Goal: Task Accomplishment & Management: Use online tool/utility

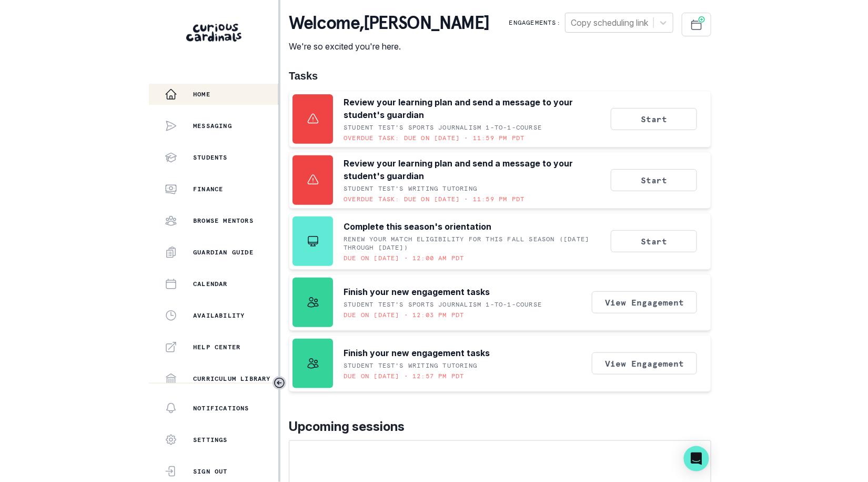
scroll to position [195, 0]
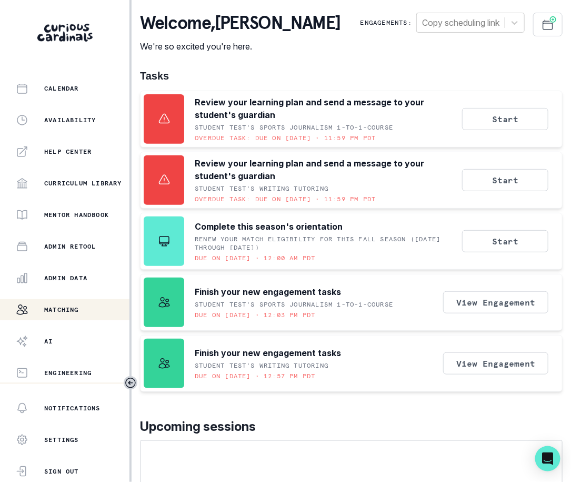
click at [78, 307] on p "Matching" at bounding box center [61, 309] width 35 height 8
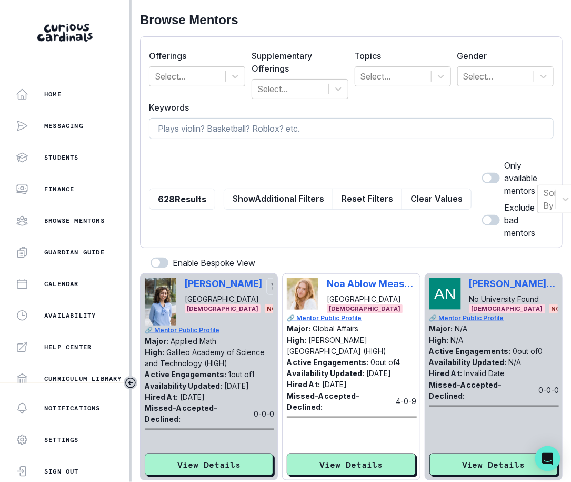
click at [363, 132] on input at bounding box center [351, 128] width 405 height 21
type input "[PERSON_NAME]"
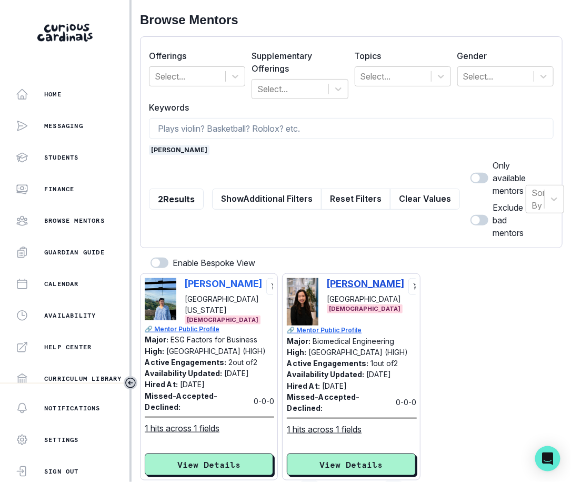
click at [349, 286] on p "[PERSON_NAME]" at bounding box center [365, 283] width 77 height 11
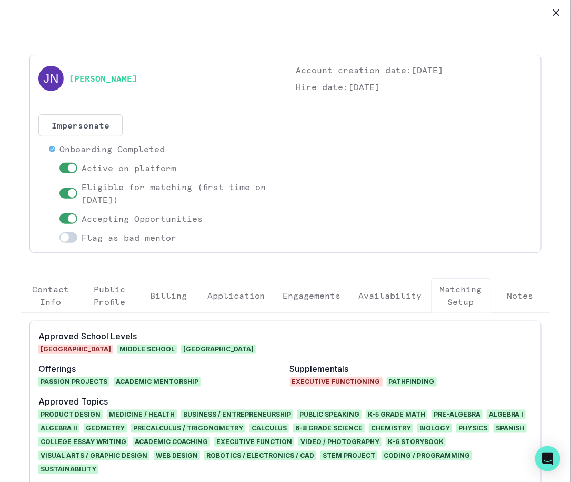
click at [68, 217] on span at bounding box center [72, 218] width 8 height 8
click at [59, 213] on input "checkbox" at bounding box center [59, 213] width 1 height 1
checkbox input "false"
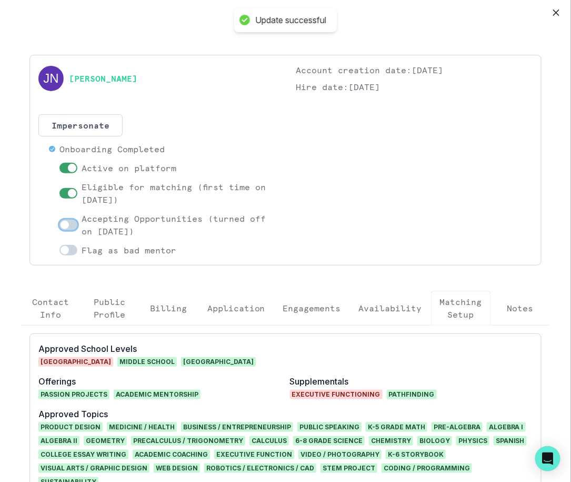
click at [307, 309] on p "Engagements" at bounding box center [312, 308] width 58 height 13
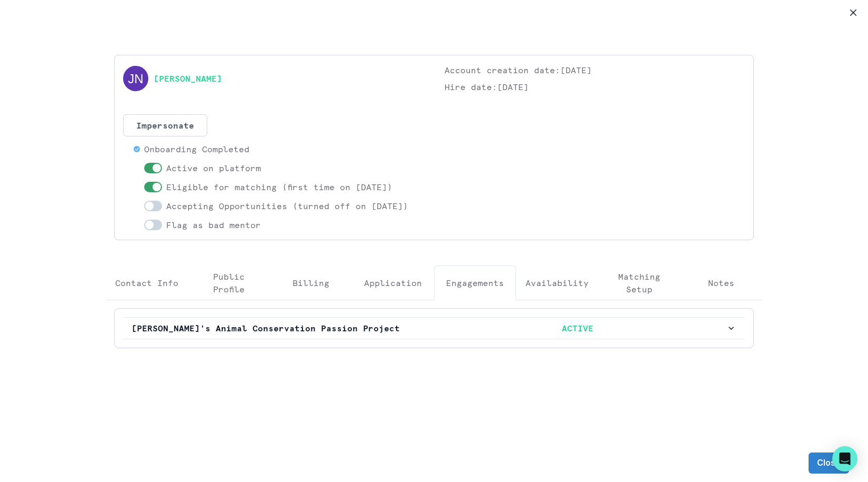
click at [570, 16] on div "[PERSON_NAME] Account creation date: [DATE] Hire date: [DATE] Impersonate Confi…" at bounding box center [434, 222] width 868 height 444
click at [570, 16] on button "Close" at bounding box center [853, 12] width 17 height 17
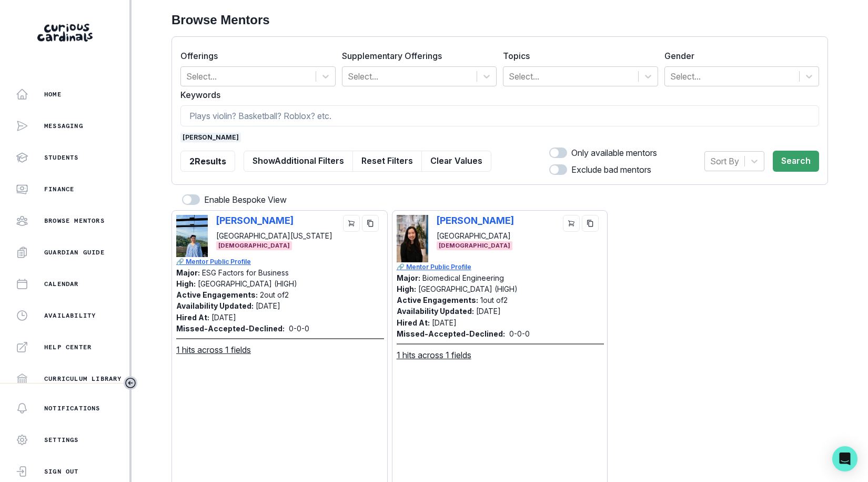
scroll to position [195, 0]
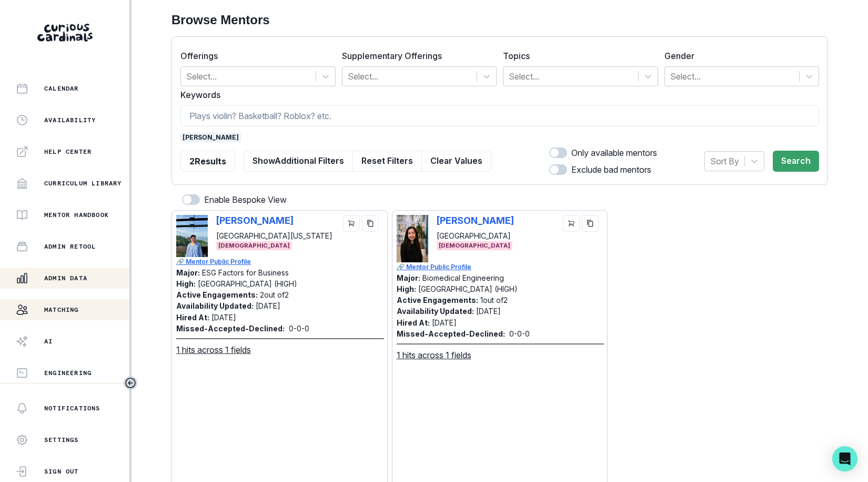
click at [86, 282] on p "Admin Data" at bounding box center [65, 278] width 43 height 8
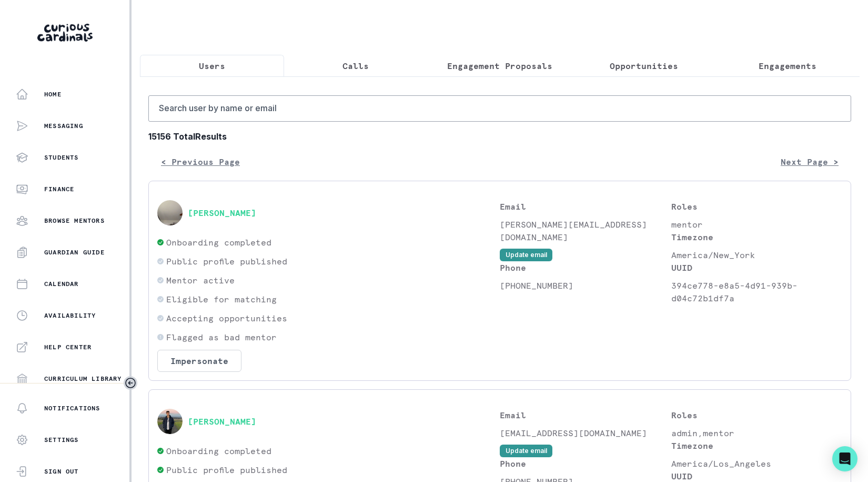
click at [523, 73] on button "Engagement Proposals" at bounding box center [500, 66] width 144 height 22
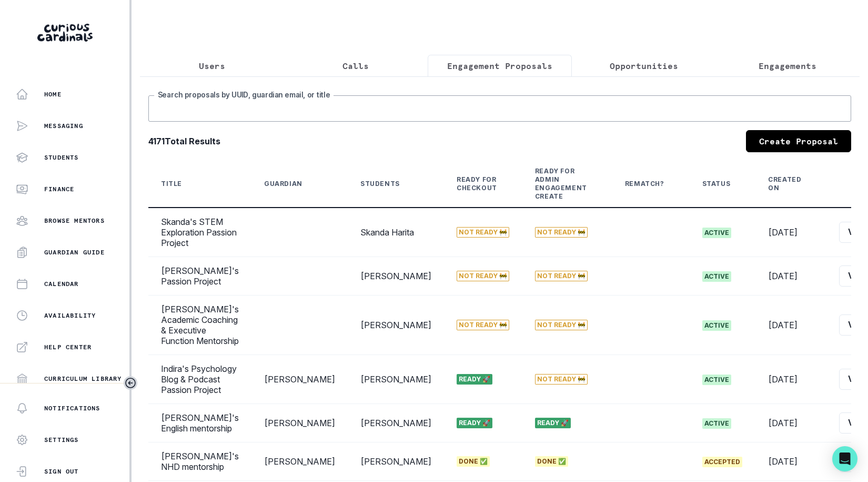
click at [420, 108] on input "Search proposals by UUID, guardian email, or title" at bounding box center [499, 108] width 703 height 26
type input "ryder"
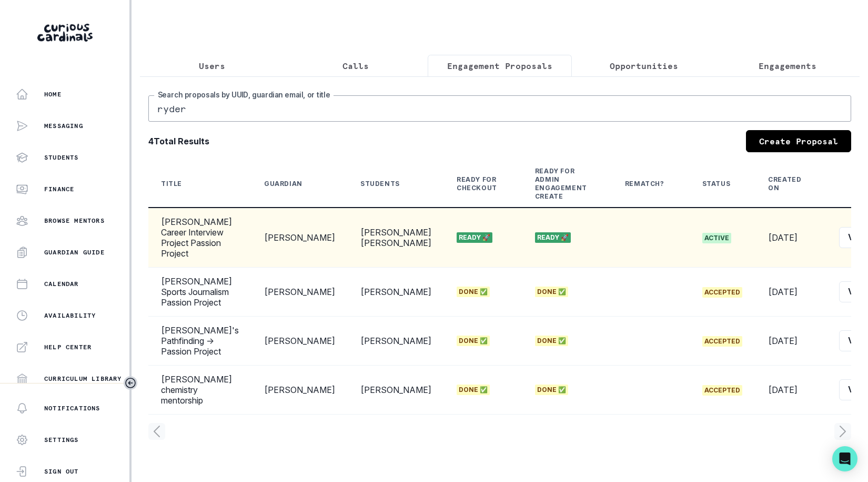
scroll to position [0, 3]
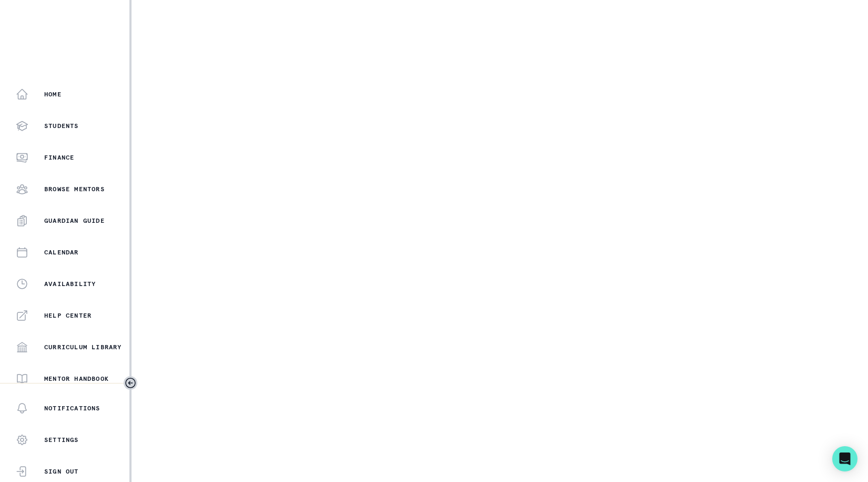
select select "b3713756-4135-4cda-87b8-2c7a26e5960c"
select select "17679a9d-70bd-407f-a820-d213157fa7d8"
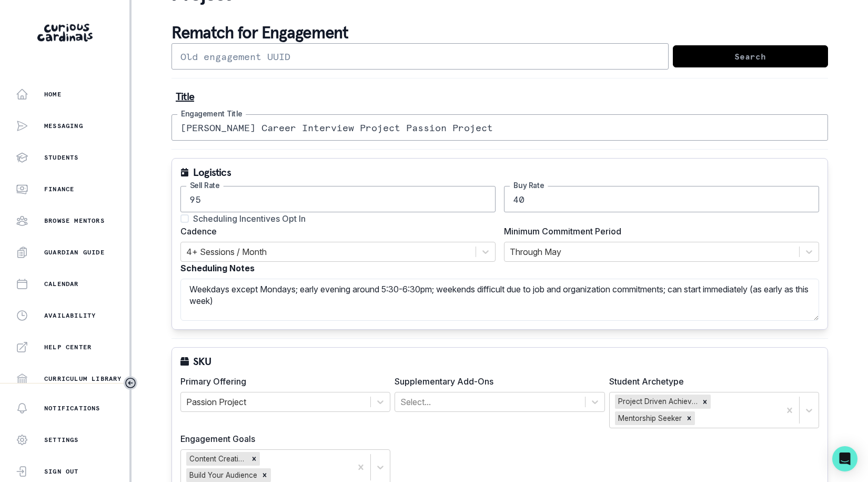
scroll to position [41, 0]
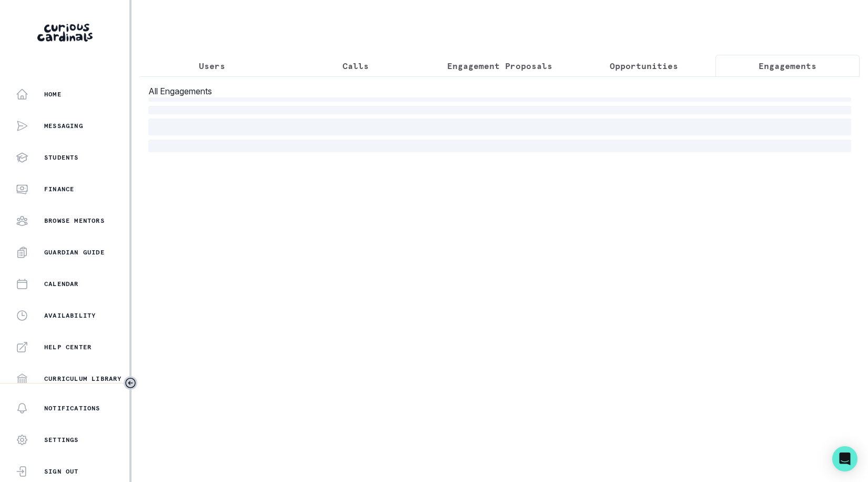
click at [570, 59] on p "Engagements" at bounding box center [788, 65] width 58 height 13
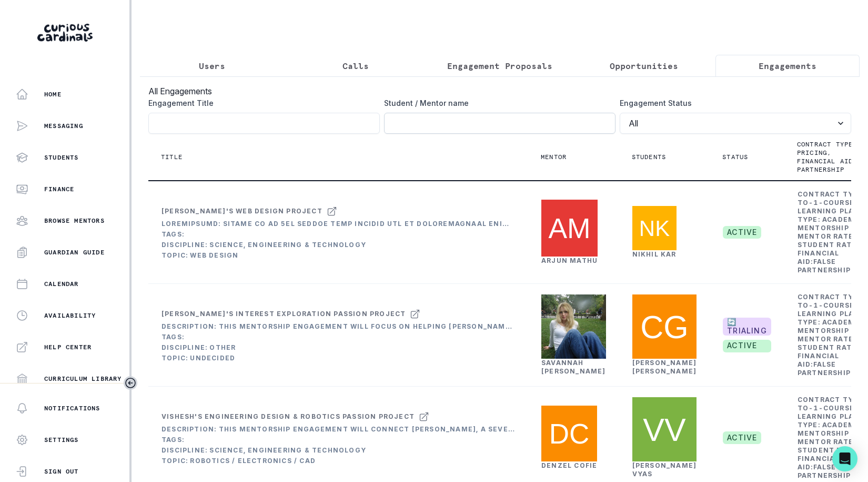
click at [452, 128] on input "Engagement Title" at bounding box center [500, 123] width 232 height 21
type input "[PERSON_NAME]"
click button "submit" at bounding box center [0, 0] width 0 height 0
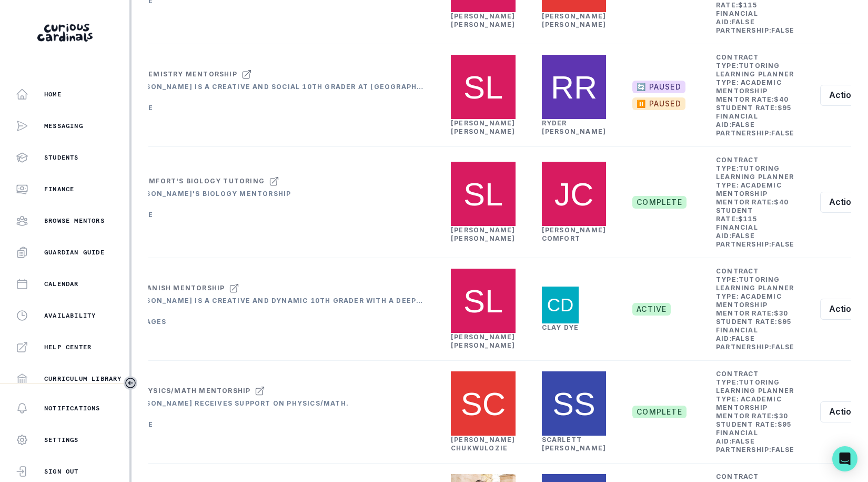
scroll to position [626, 0]
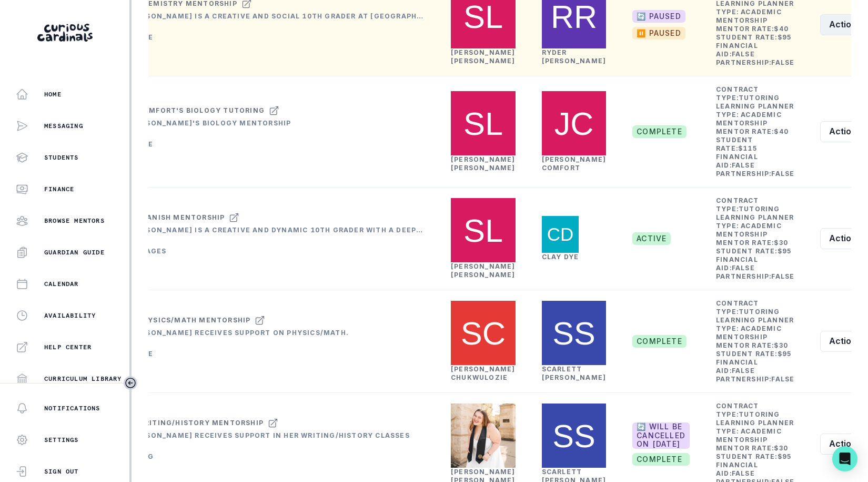
click at [570, 35] on button "Actions" at bounding box center [851, 24] width 63 height 21
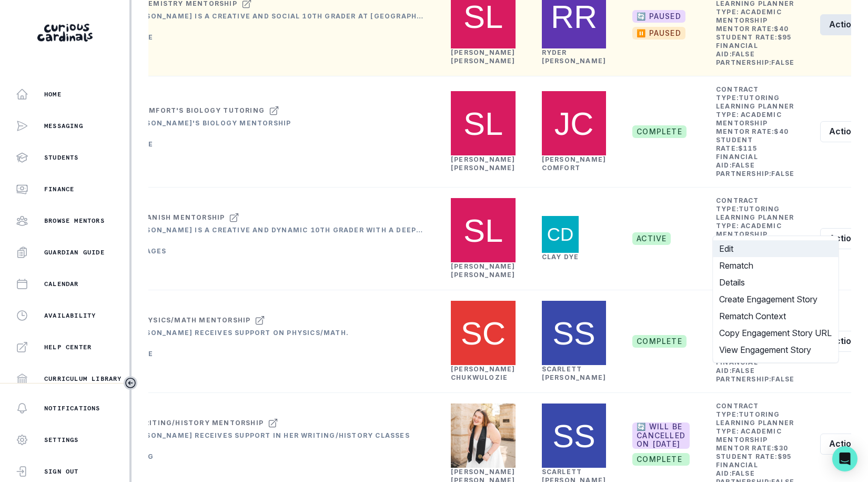
click at [570, 249] on button "Edit" at bounding box center [775, 248] width 125 height 17
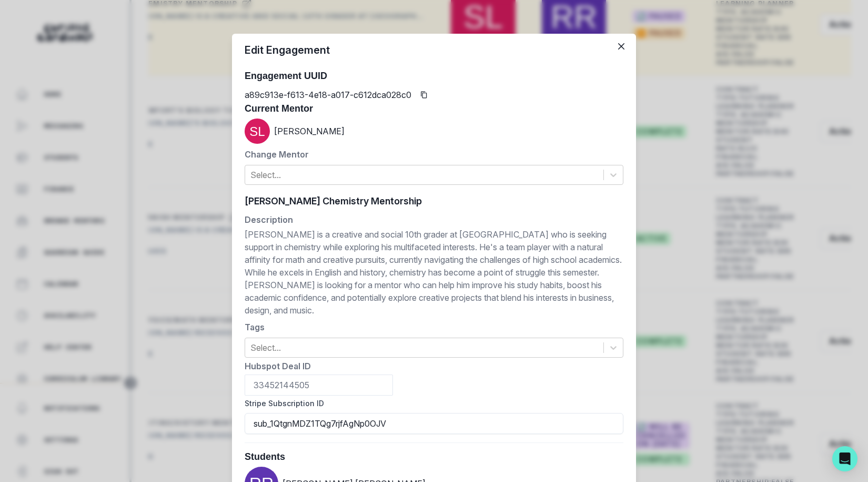
scroll to position [558, 0]
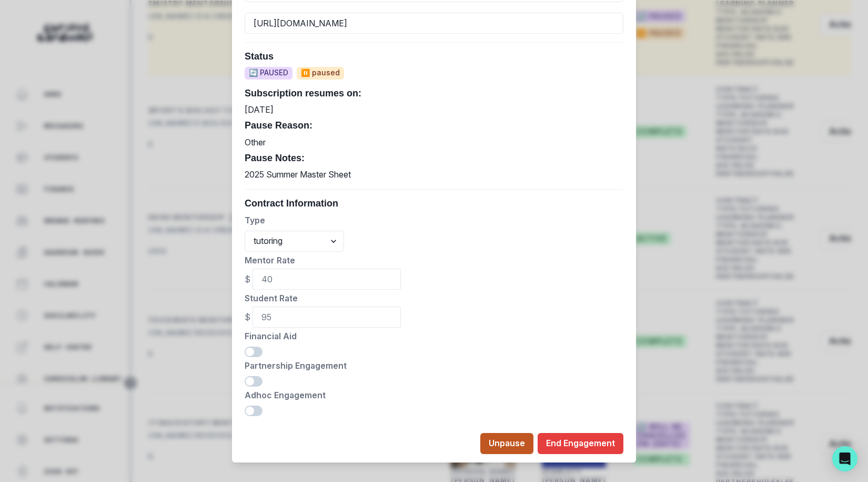
click at [501, 433] on button "Unpause" at bounding box center [506, 443] width 53 height 21
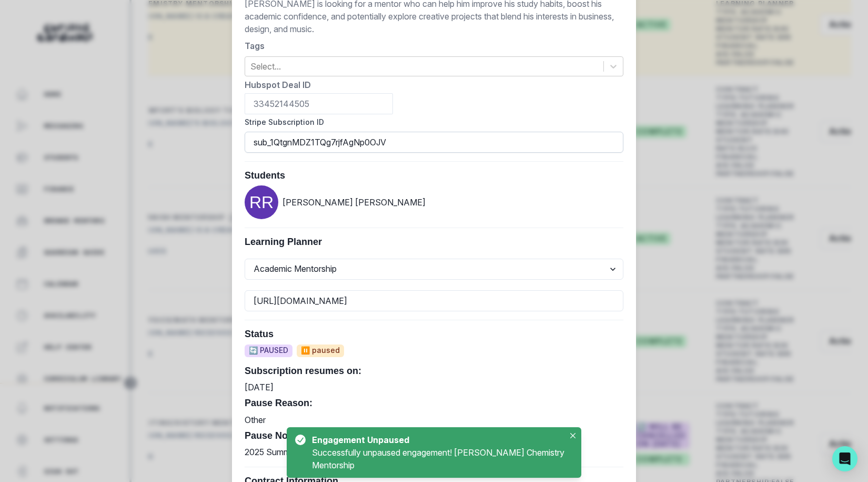
scroll to position [268, 0]
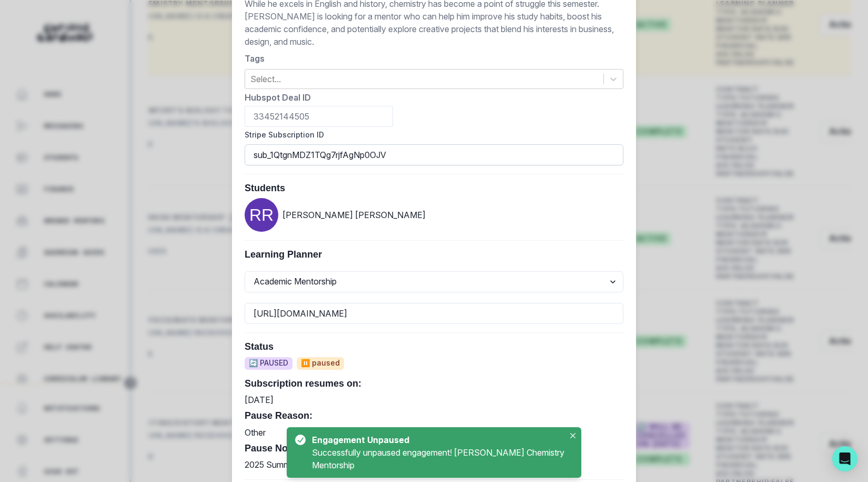
click at [367, 144] on input "sub_1QtgnMDZ1TQg7rjfAgNp0OJV" at bounding box center [434, 154] width 379 height 21
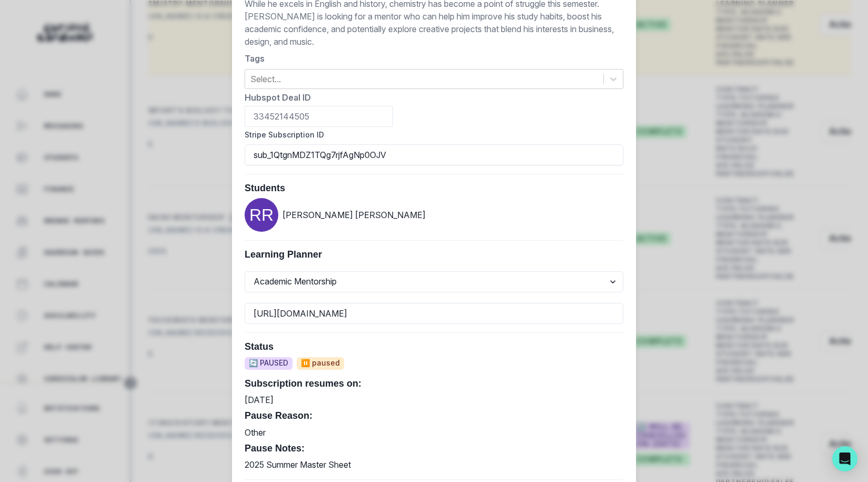
click at [223, 292] on div "Edit Engagement Engagement UUID a89c913e-f613-4e18-a017-c612dca028c0 Current Me…" at bounding box center [434, 241] width 868 height 482
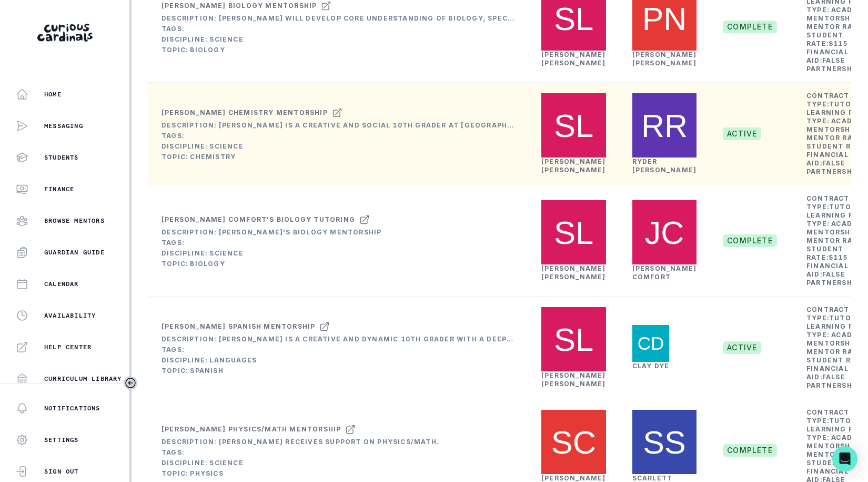
scroll to position [0, 0]
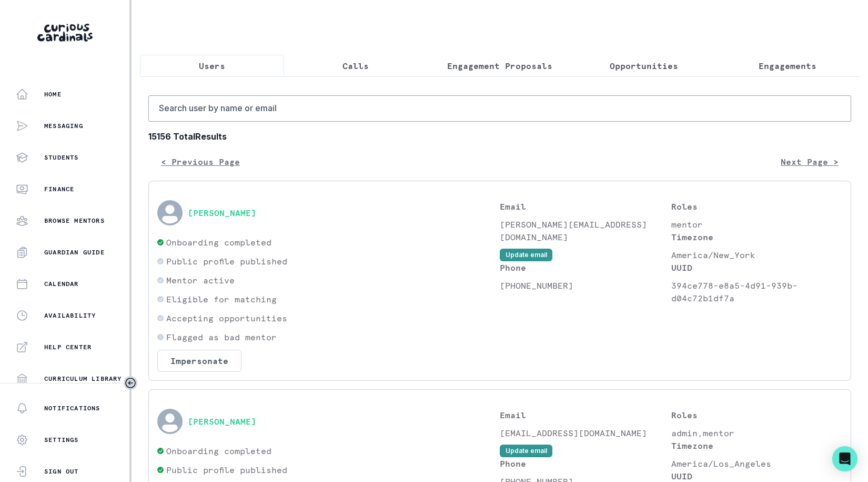
click at [217, 71] on p "Users" at bounding box center [212, 65] width 26 height 13
click at [283, 104] on input "Search user by name or email" at bounding box center [499, 108] width 703 height 26
type input "ryder"
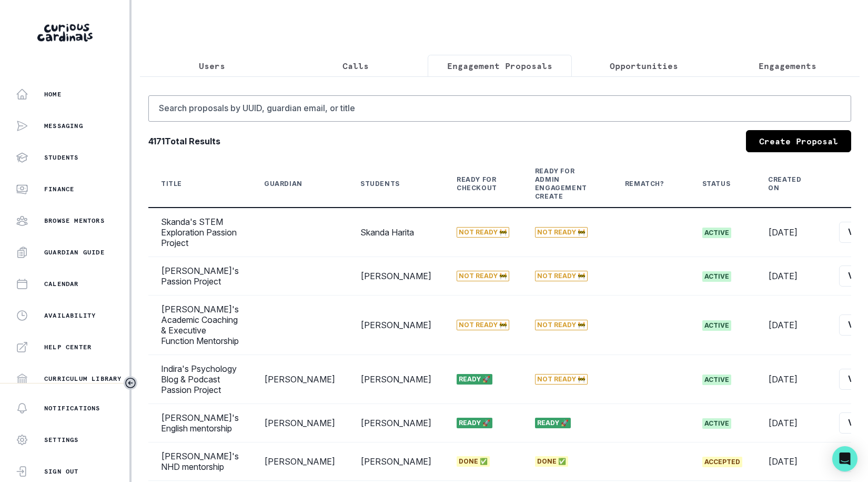
click at [532, 74] on button "Engagement Proposals" at bounding box center [500, 66] width 144 height 22
click at [426, 119] on input "Search proposals by UUID, guardian email, or title" at bounding box center [499, 108] width 703 height 26
type input "ryder"
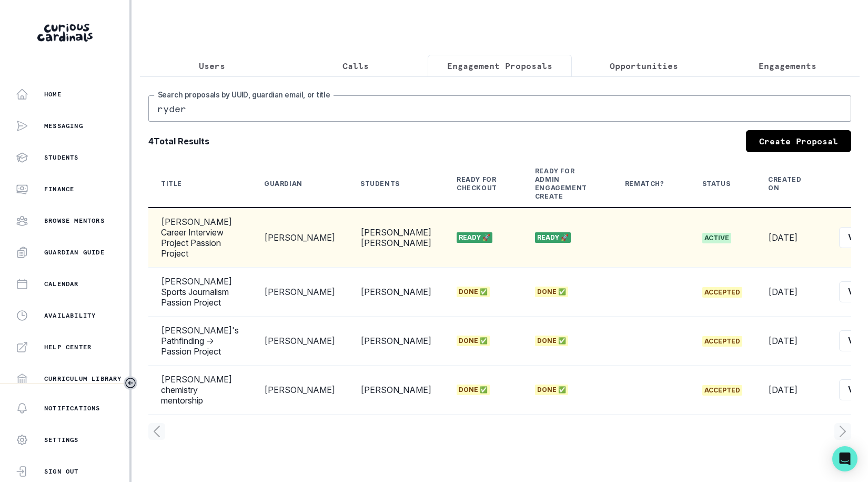
scroll to position [0, 3]
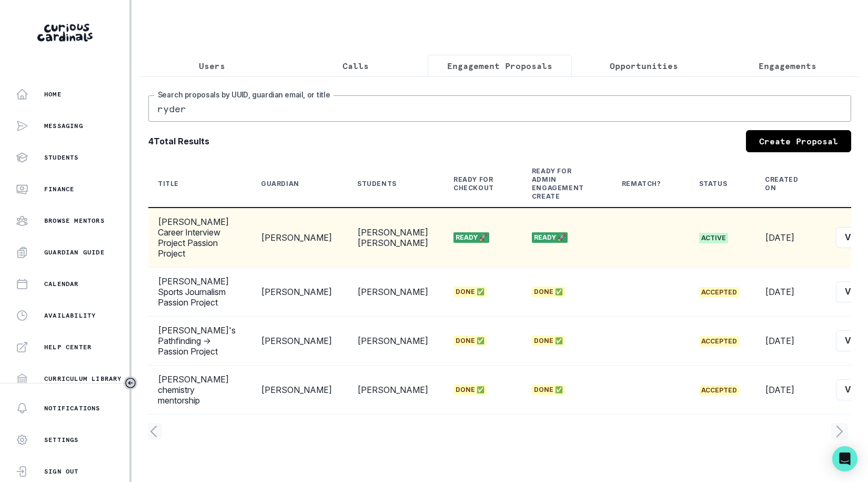
select select "b3713756-4135-4cda-87b8-2c7a26e5960c"
select select "17679a9d-70bd-407f-a820-d213157fa7d8"
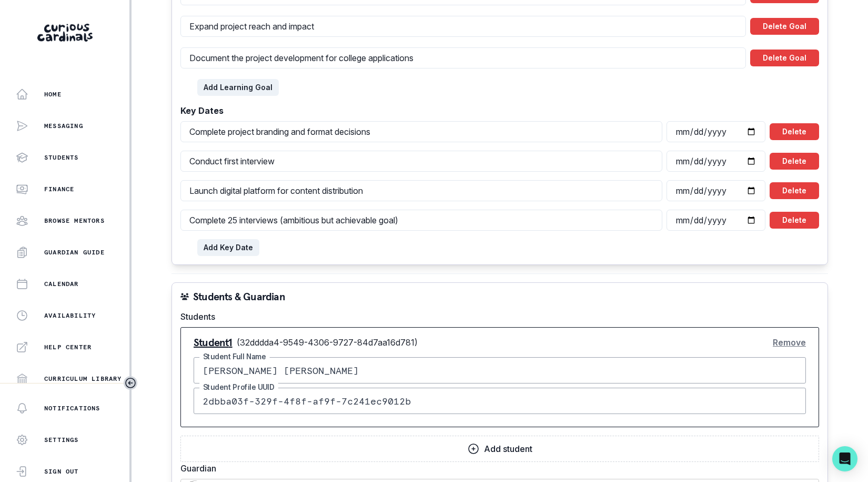
scroll to position [1327, 0]
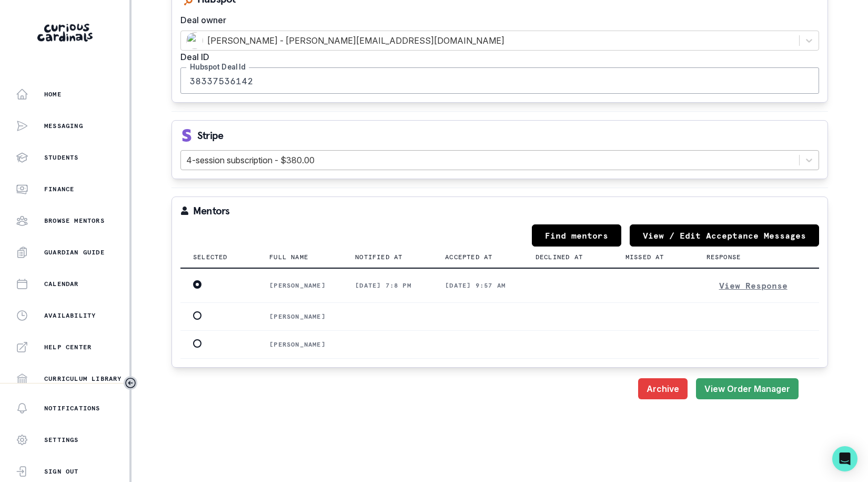
click at [455, 153] on div at bounding box center [490, 160] width 608 height 15
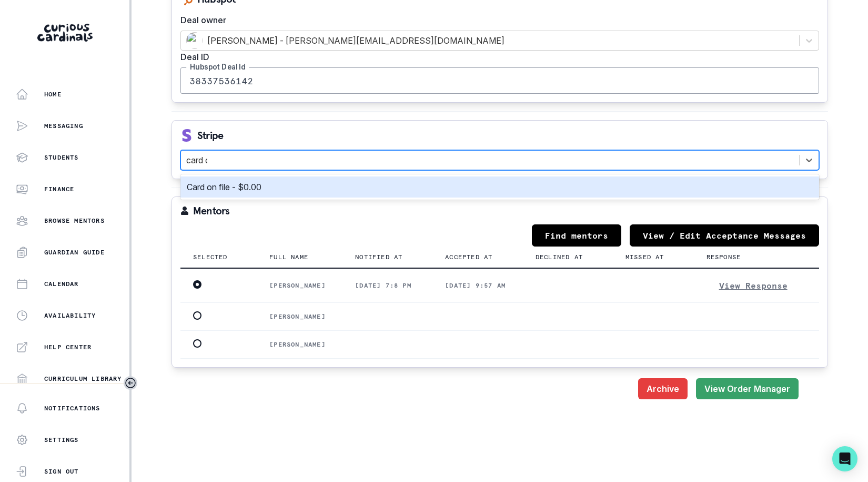
type input "card on"
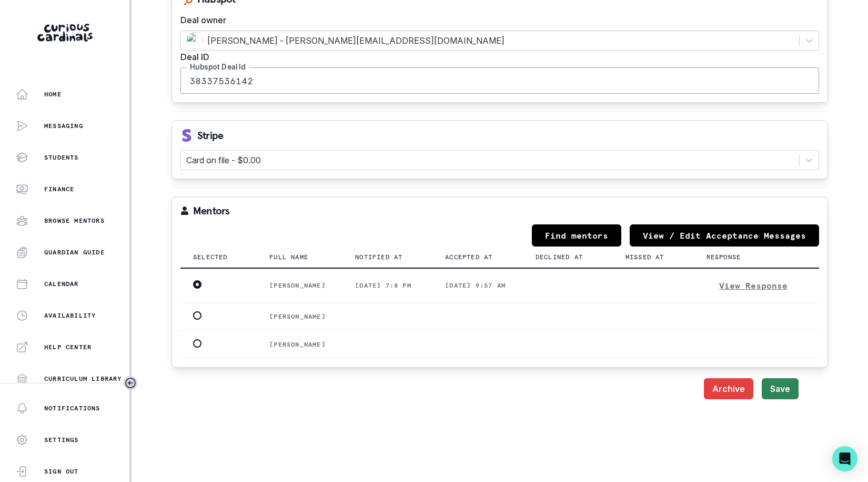
click at [570, 378] on button "Save" at bounding box center [780, 388] width 37 height 21
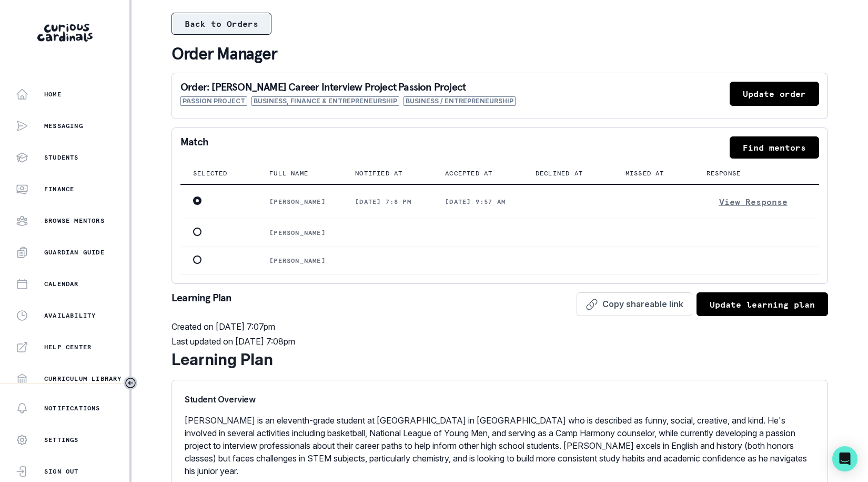
click at [238, 23] on button "Back to Orders" at bounding box center [222, 24] width 100 height 22
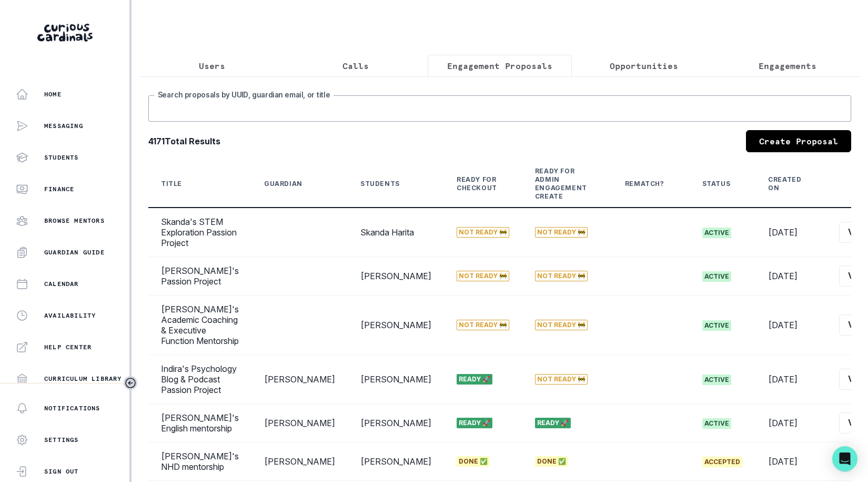
click at [430, 105] on input "Search proposals by UUID, guardian email, or title" at bounding box center [499, 108] width 703 height 26
type input "ryder"
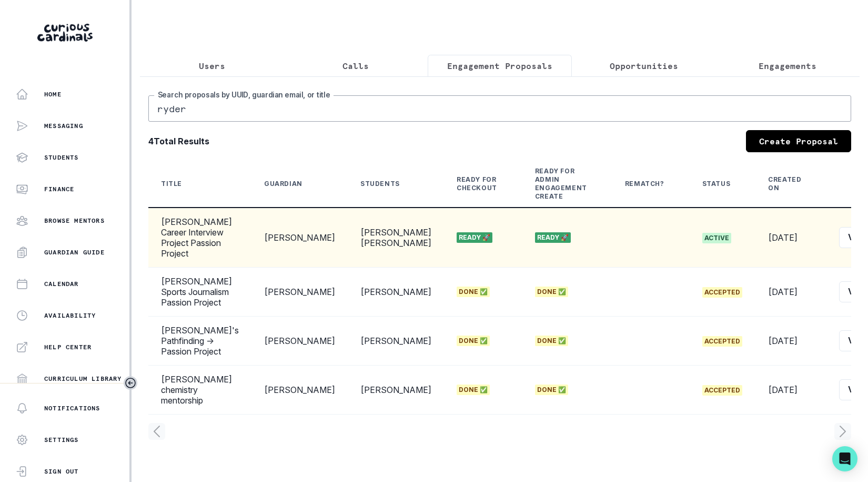
scroll to position [0, 3]
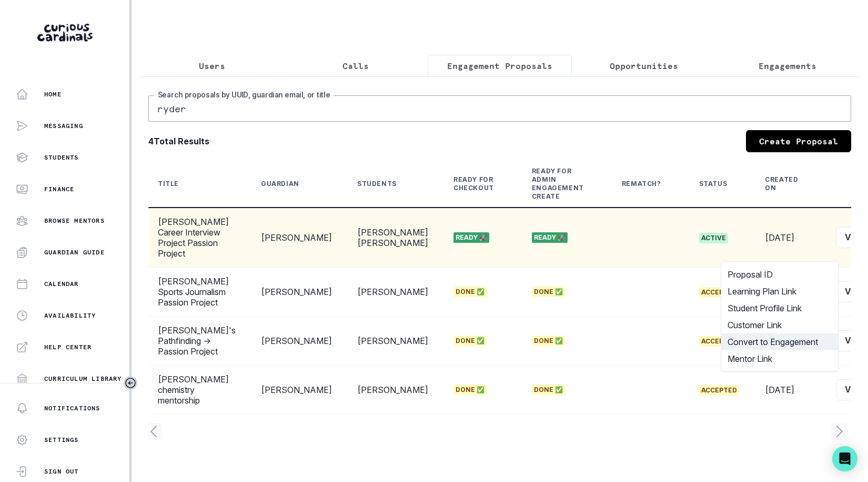
click at [570, 337] on button "Convert to Engagement" at bounding box center [779, 341] width 117 height 17
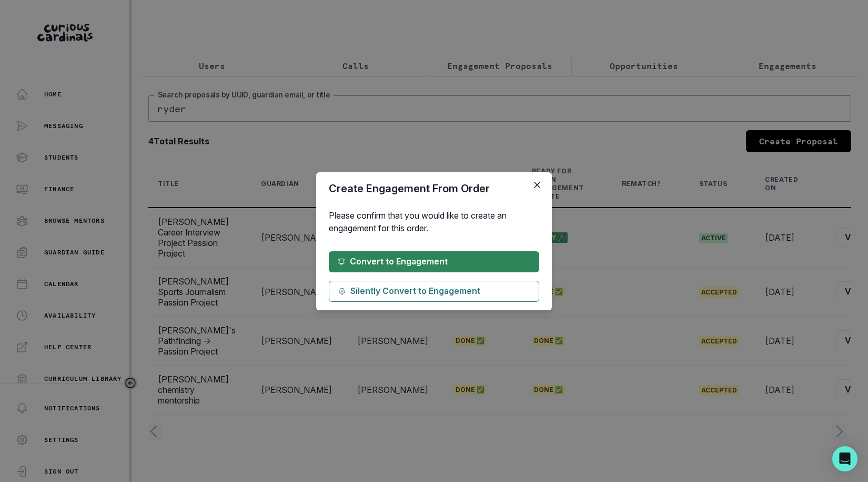
click at [516, 268] on button "Convert to Engagement" at bounding box center [434, 261] width 210 height 21
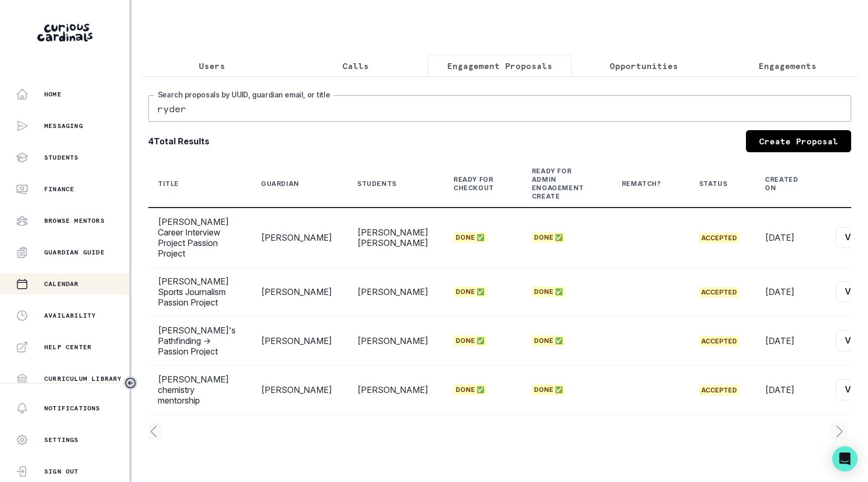
scroll to position [195, 0]
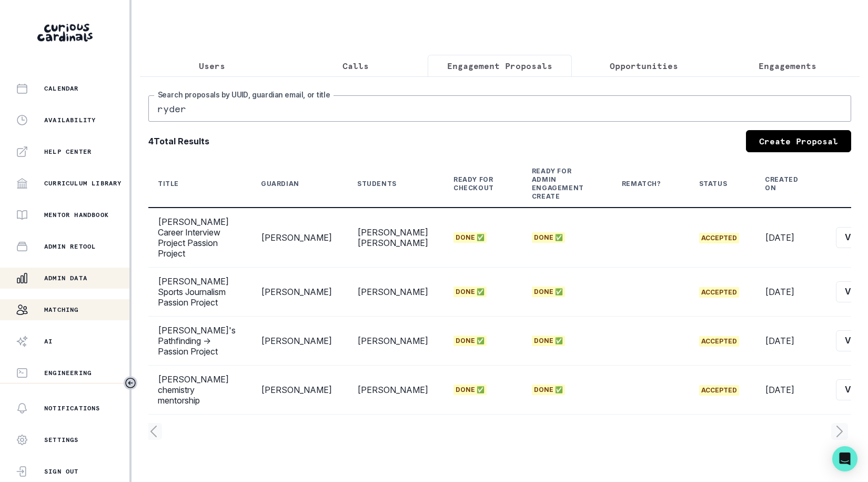
click at [71, 300] on button "Matching" at bounding box center [64, 309] width 129 height 21
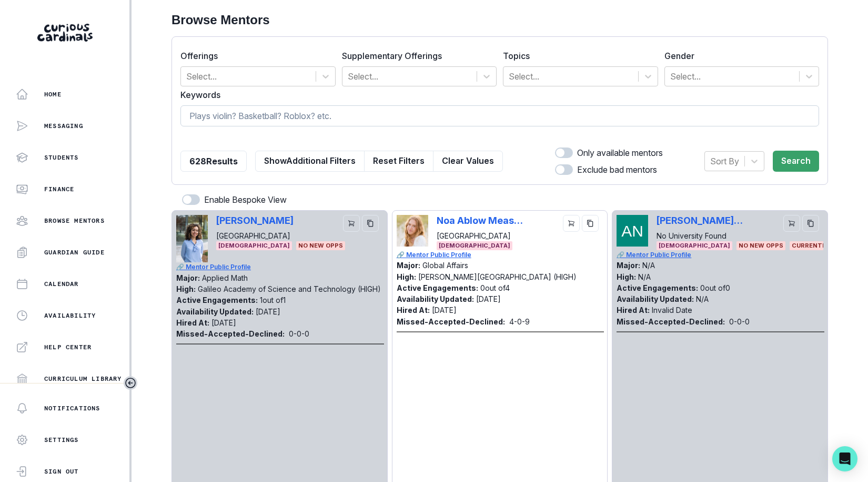
click at [306, 124] on input at bounding box center [500, 115] width 639 height 21
type input "[PERSON_NAME]"
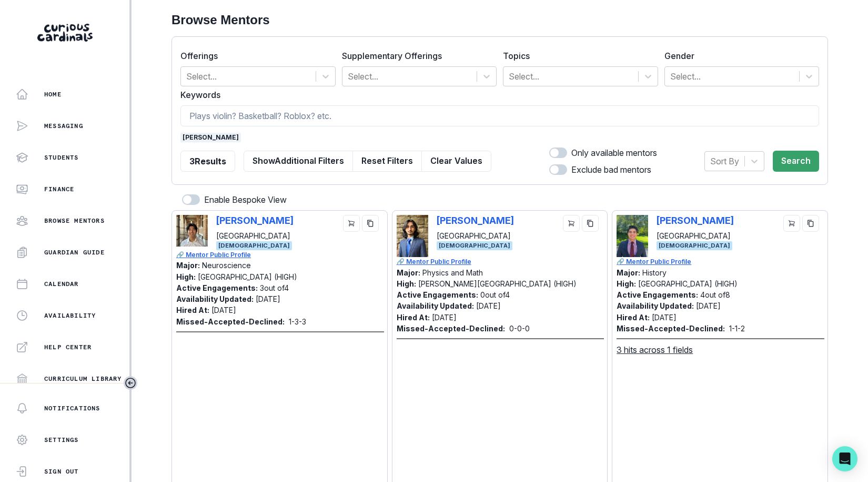
scroll to position [89, 0]
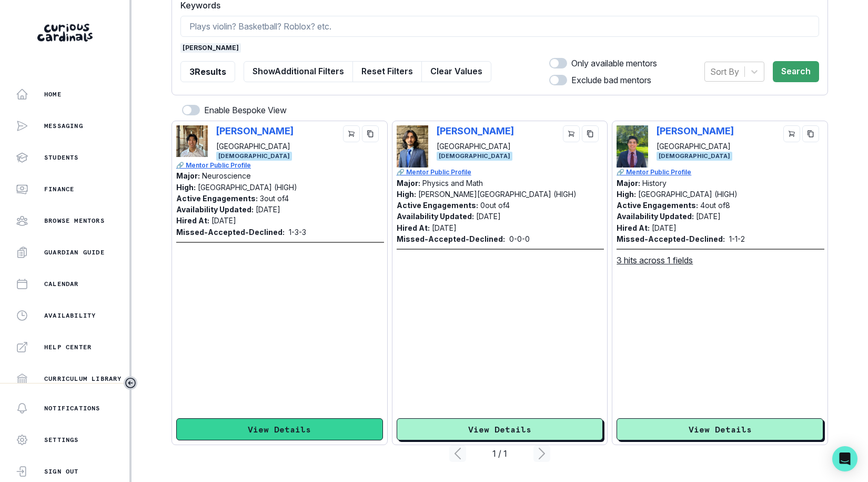
click at [304, 420] on button "View Details" at bounding box center [279, 429] width 207 height 22
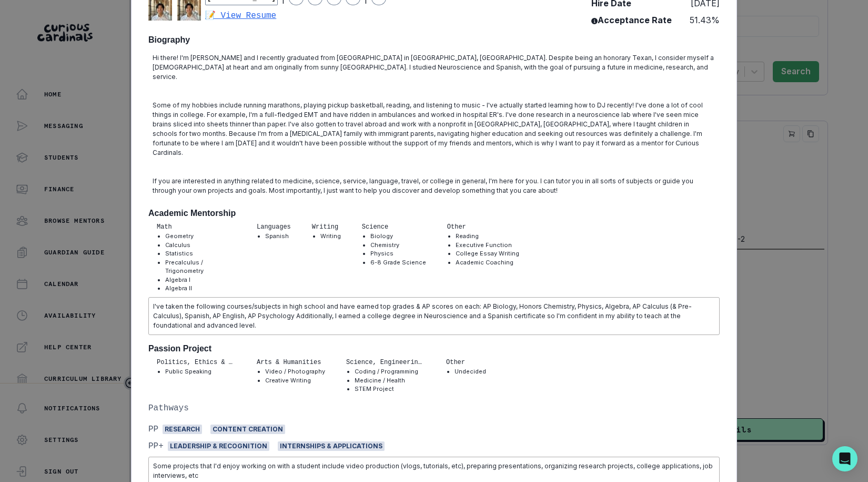
scroll to position [114, 0]
